Goal: Information Seeking & Learning: Find specific fact

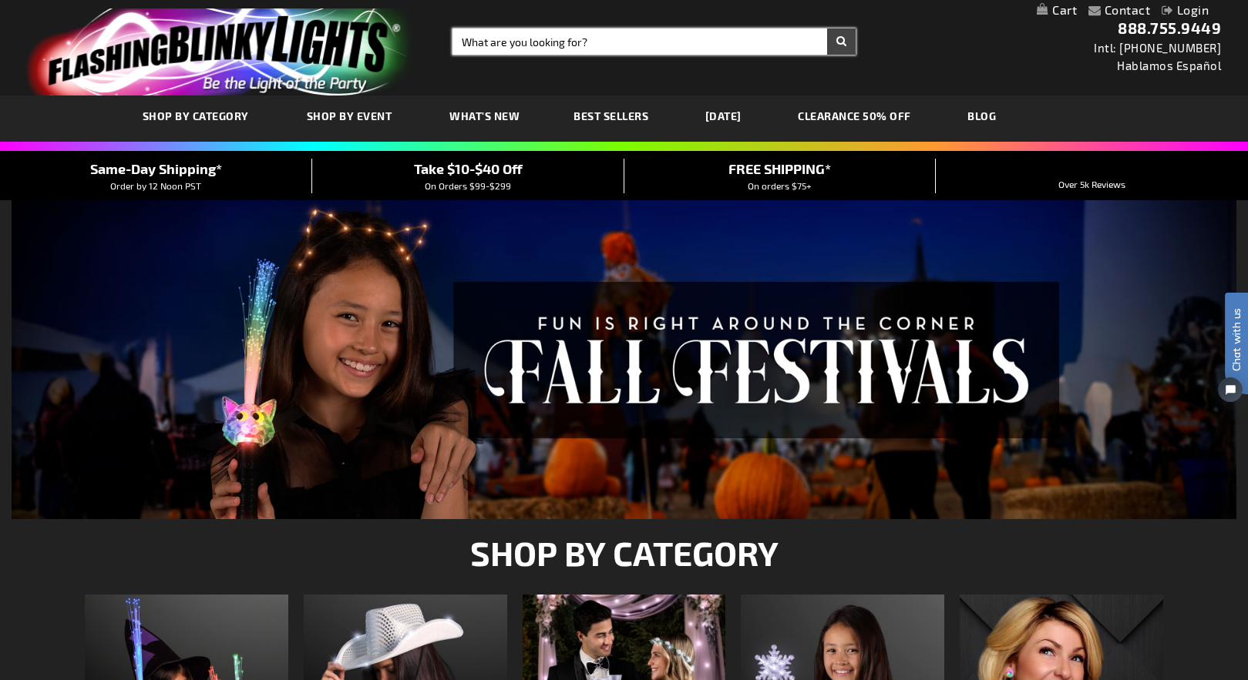
click at [481, 33] on input "Search" at bounding box center [653, 42] width 403 height 26
type input "12220"
click at [827, 29] on button "Search" at bounding box center [841, 42] width 29 height 26
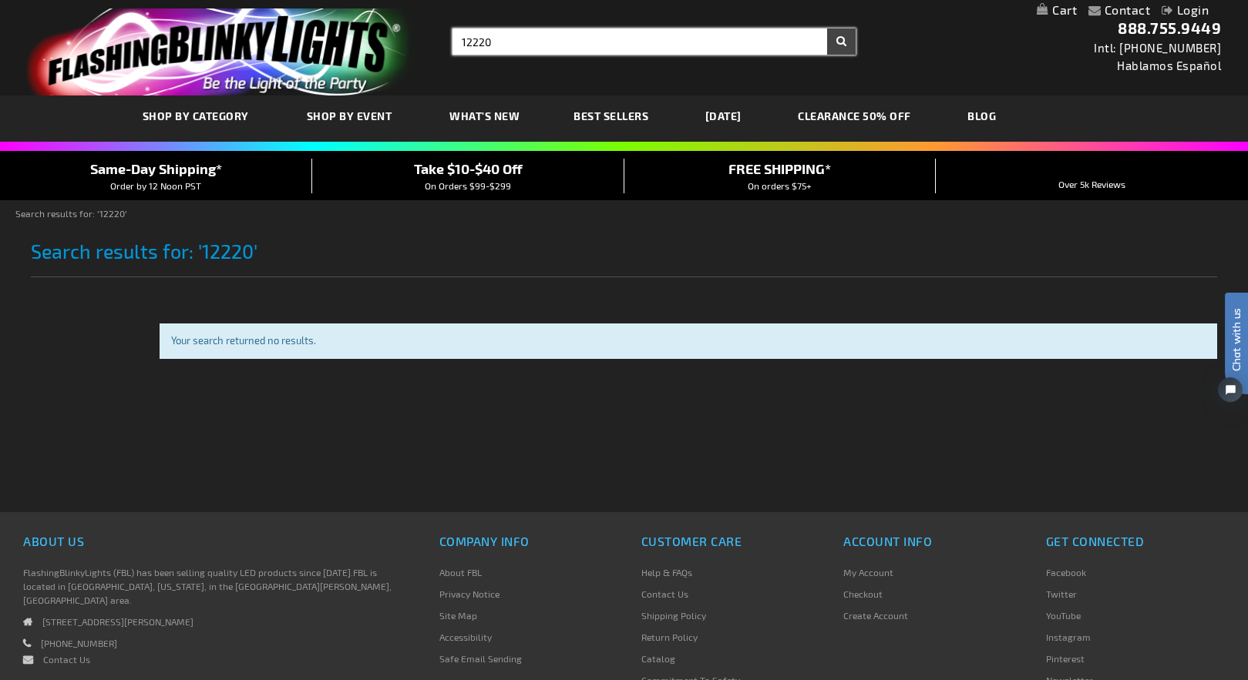
drag, startPoint x: 517, startPoint y: 51, endPoint x: 395, endPoint y: 60, distance: 122.1
click at [395, 60] on div "Toggle Nav Search Search 12220 × Search 888.755.9449 Intl: [PHONE_NUMBER] Habla…" at bounding box center [624, 48] width 1248 height 96
type input "rave ring"
click at [827, 29] on button "Search" at bounding box center [841, 42] width 29 height 26
